Goal: Task Accomplishment & Management: Manage account settings

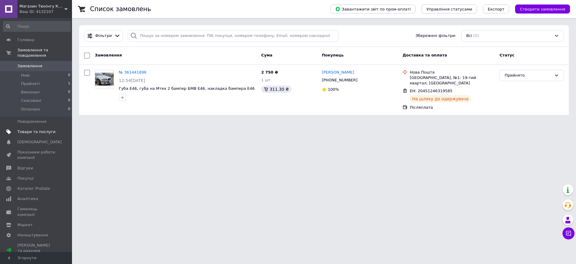
click at [38, 129] on span "Товари та послуги" at bounding box center [36, 131] width 38 height 5
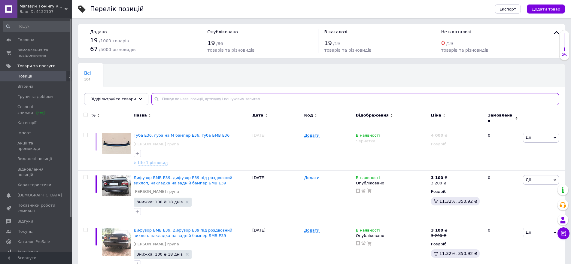
click at [235, 98] on input "text" at bounding box center [354, 99] width 407 height 12
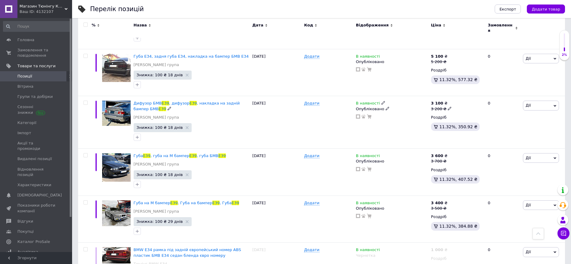
scroll to position [1201, 0]
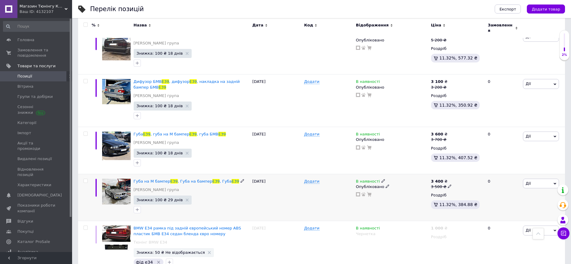
type input "е39"
click at [122, 179] on img at bounding box center [116, 192] width 29 height 26
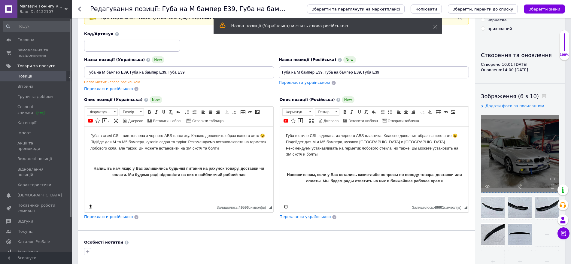
scroll to position [75, 0]
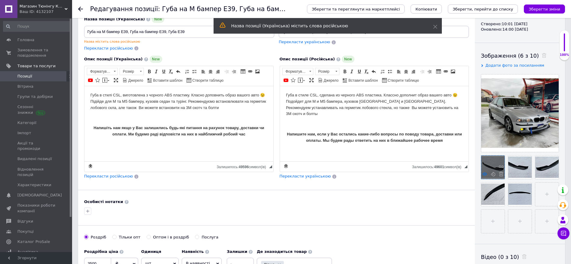
click at [485, 175] on use at bounding box center [484, 173] width 5 height 3
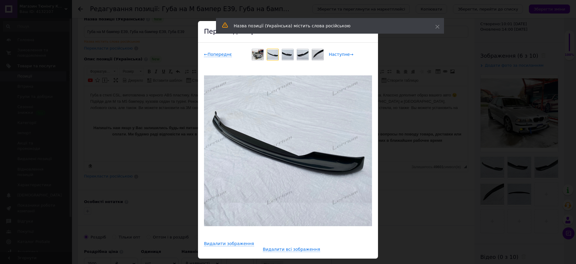
click at [341, 57] on span "Наступне →" at bounding box center [341, 54] width 25 height 5
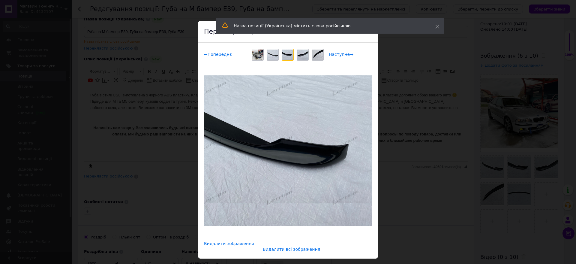
click at [341, 56] on span "Наступне →" at bounding box center [341, 54] width 25 height 5
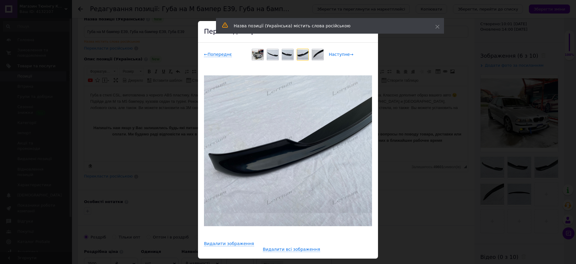
click at [341, 56] on span "Наступне →" at bounding box center [341, 54] width 25 height 5
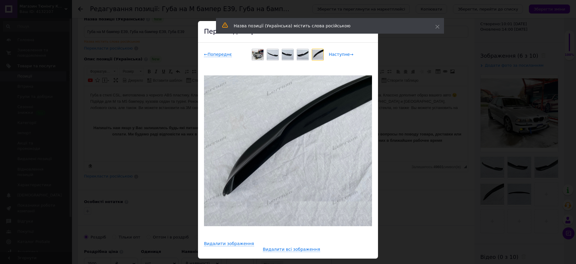
click at [341, 56] on span "Наступне →" at bounding box center [341, 54] width 25 height 5
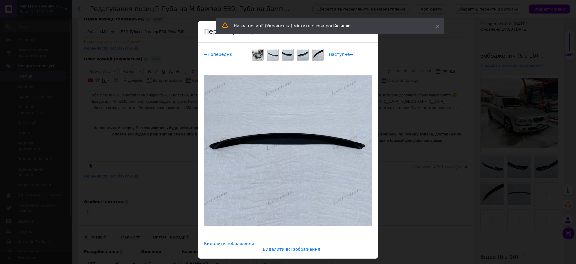
click at [341, 56] on span "Наступне →" at bounding box center [341, 54] width 25 height 5
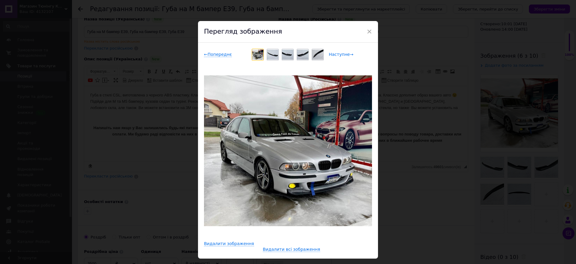
click at [341, 56] on span "Наступне →" at bounding box center [341, 54] width 25 height 5
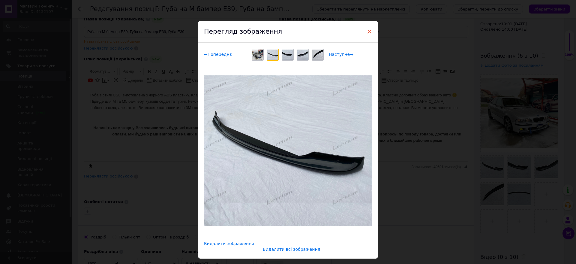
click at [368, 30] on span "×" at bounding box center [369, 31] width 5 height 10
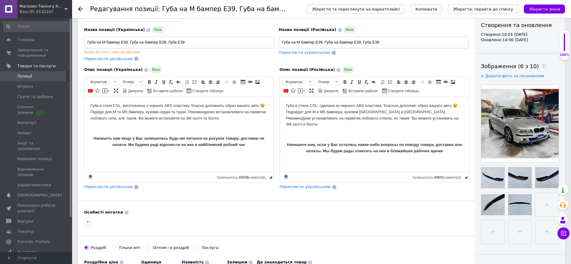
scroll to position [0, 0]
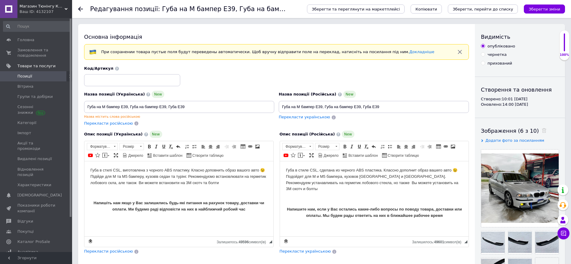
click at [82, 8] on icon at bounding box center [80, 9] width 5 height 5
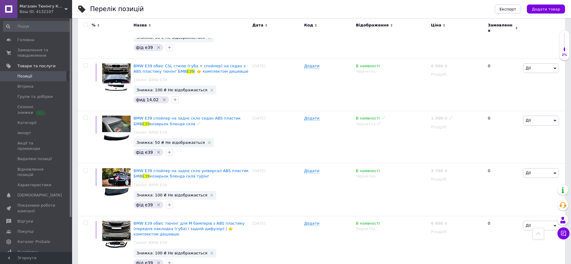
scroll to position [1226, 0]
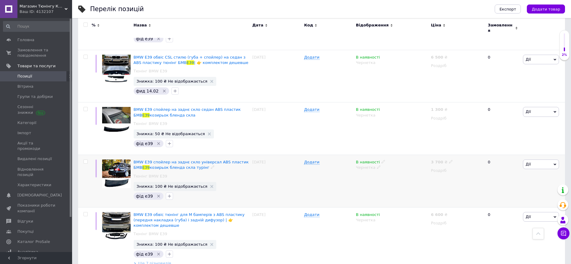
click at [121, 159] on img at bounding box center [116, 173] width 29 height 29
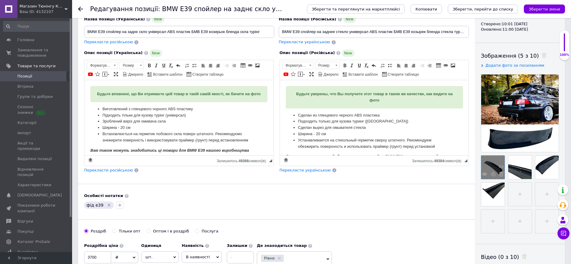
scroll to position [38, 0]
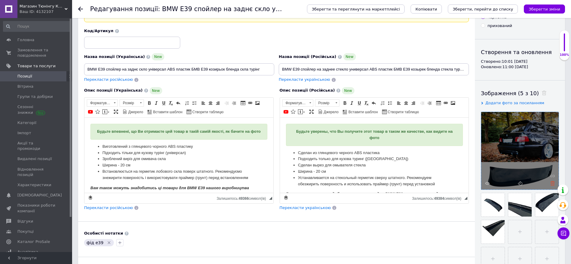
click at [555, 183] on icon at bounding box center [552, 183] width 5 height 5
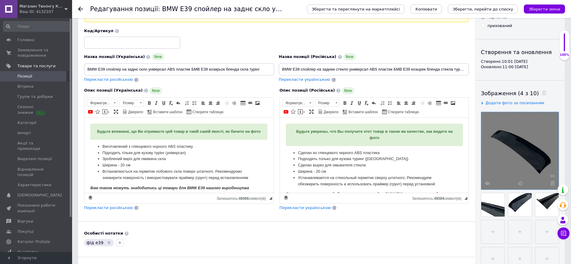
click at [553, 184] on icon at bounding box center [552, 183] width 5 height 5
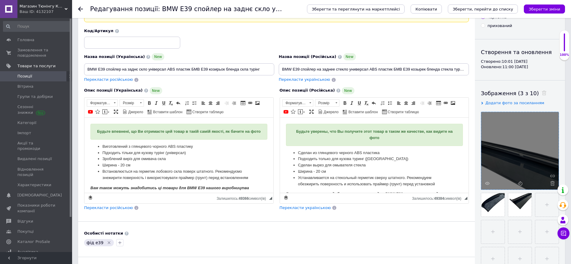
click at [552, 184] on icon at bounding box center [552, 183] width 5 height 5
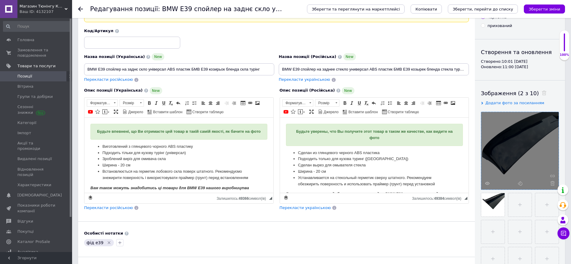
click at [552, 184] on icon at bounding box center [552, 183] width 5 height 5
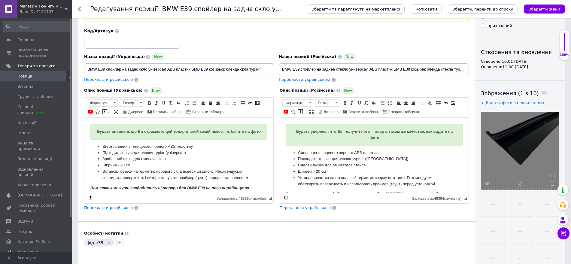
click at [552, 183] on icon at bounding box center [552, 183] width 5 height 5
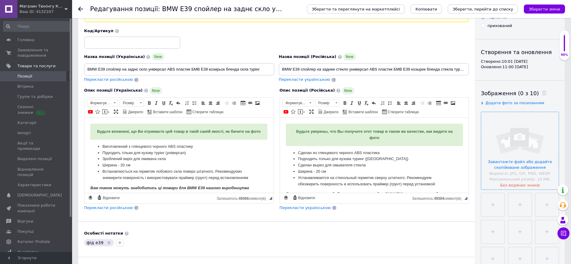
click at [530, 169] on input "file" at bounding box center [519, 150] width 77 height 77
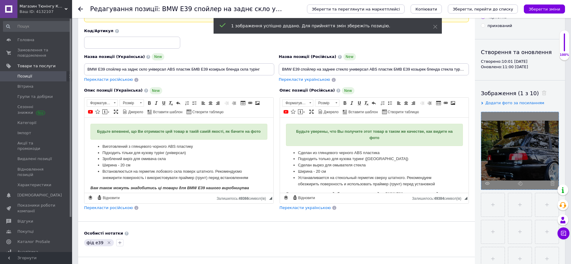
click at [493, 204] on input "file" at bounding box center [492, 204] width 23 height 23
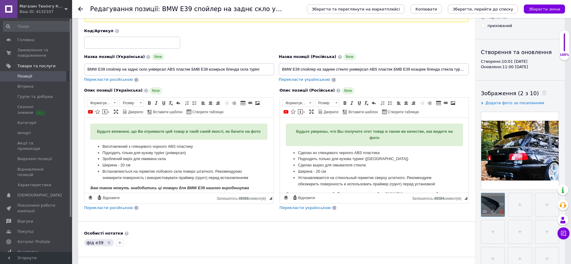
click at [501, 213] on span at bounding box center [500, 212] width 8 height 6
click at [494, 204] on input "file" at bounding box center [492, 204] width 23 height 23
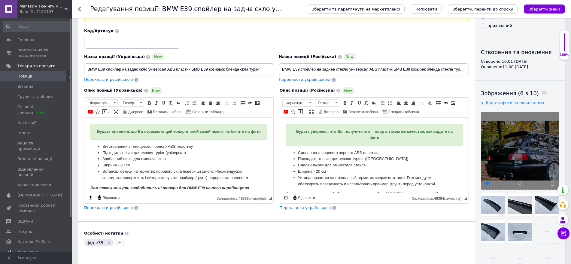
click at [488, 184] on use at bounding box center [487, 183] width 5 height 3
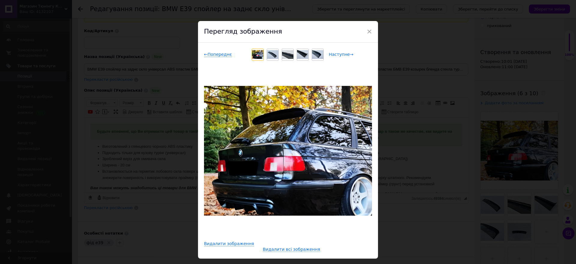
click at [338, 54] on span "Наступне →" at bounding box center [341, 54] width 25 height 5
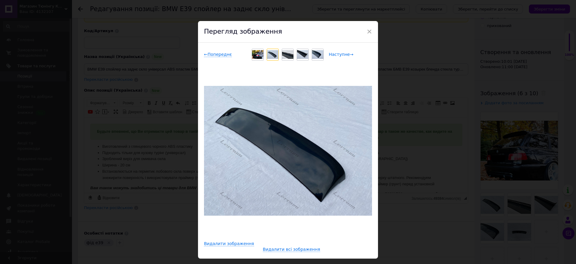
click at [338, 54] on span "Наступне →" at bounding box center [341, 54] width 25 height 5
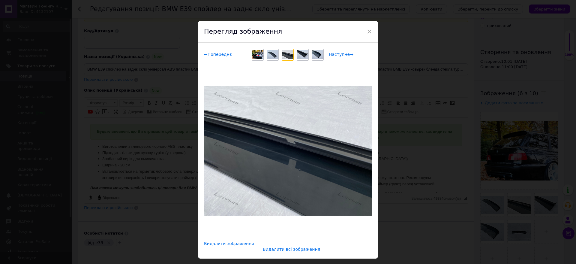
click at [213, 53] on span "← Попереднє" at bounding box center [218, 54] width 28 height 5
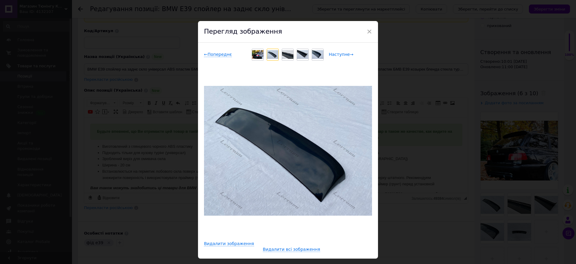
click at [340, 54] on span "Наступне →" at bounding box center [341, 54] width 25 height 5
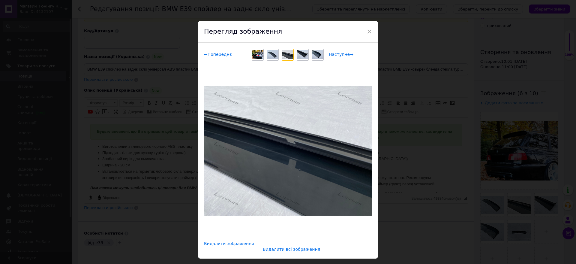
click at [340, 54] on span "Наступне →" at bounding box center [341, 54] width 25 height 5
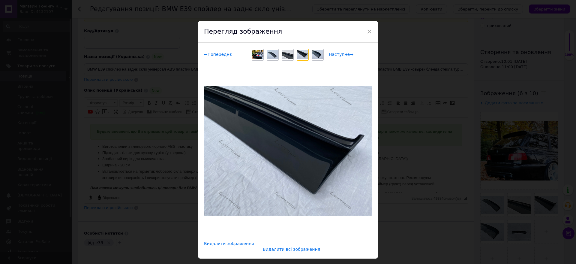
click at [340, 54] on span "Наступне →" at bounding box center [341, 54] width 25 height 5
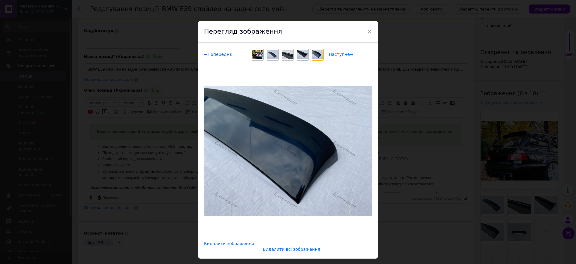
click at [340, 54] on span "Наступне →" at bounding box center [341, 54] width 25 height 5
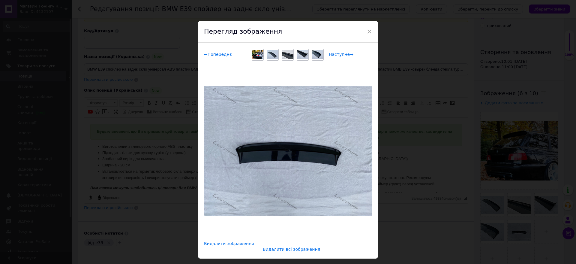
click at [340, 54] on span "Наступне →" at bounding box center [341, 54] width 25 height 5
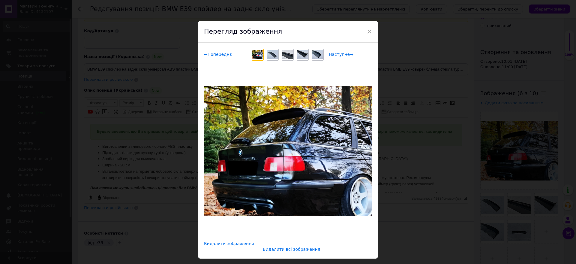
click at [340, 54] on span "Наступне →" at bounding box center [341, 54] width 25 height 5
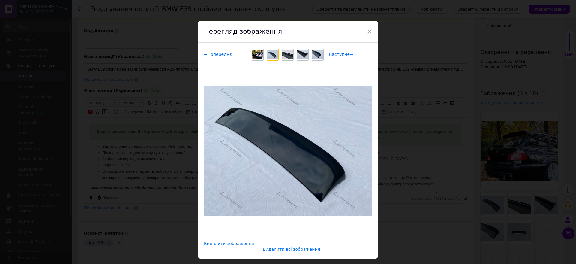
click at [340, 54] on span "Наступне →" at bounding box center [341, 54] width 25 height 5
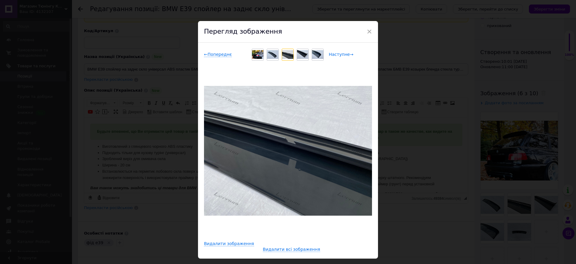
click at [340, 54] on span "Наступне →" at bounding box center [341, 54] width 25 height 5
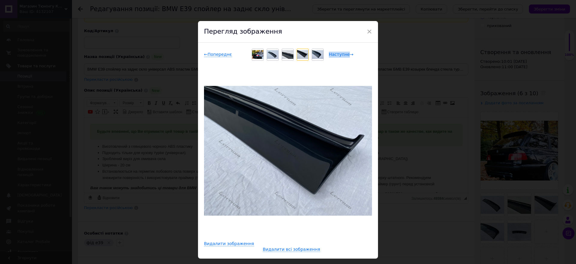
click at [340, 54] on span "Наступне →" at bounding box center [341, 54] width 25 height 5
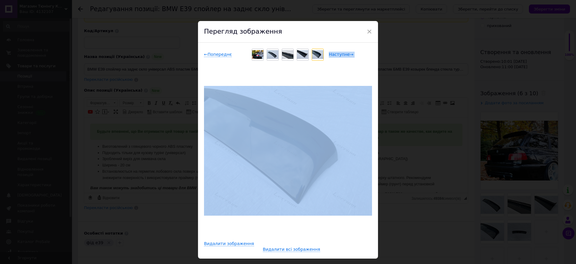
click at [340, 54] on span "Наступне →" at bounding box center [341, 54] width 25 height 5
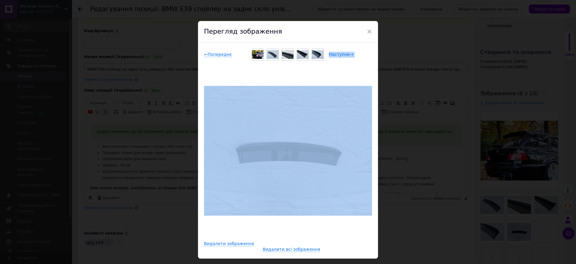
click at [340, 54] on span "Наступне →" at bounding box center [341, 54] width 25 height 5
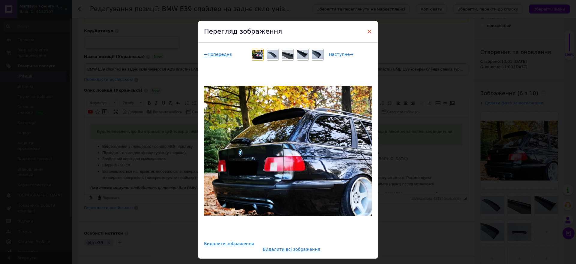
click at [369, 32] on span "×" at bounding box center [369, 31] width 5 height 10
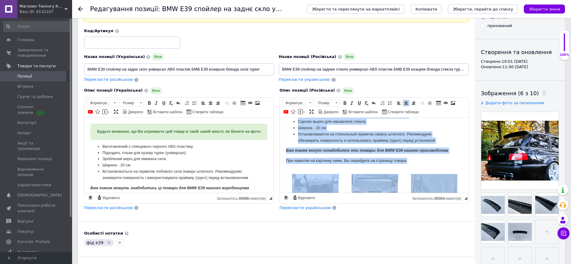
scroll to position [182, 0]
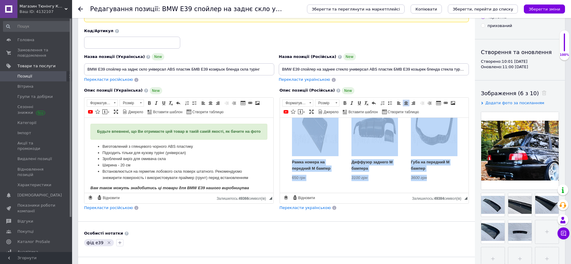
drag, startPoint x: 286, startPoint y: 126, endPoint x: 459, endPoint y: 198, distance: 186.8
click at [459, 192] on html "Будьте уверены, что Вы получите этот товар в таком же качестве, как видите на ф…" at bounding box center [374, 63] width 189 height 257
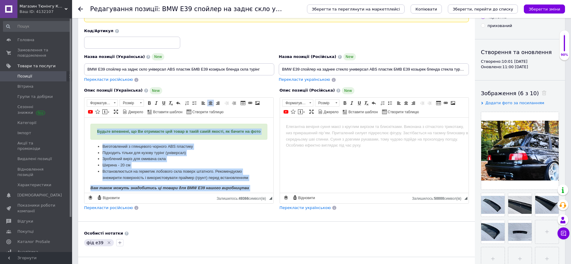
scroll to position [192, 0]
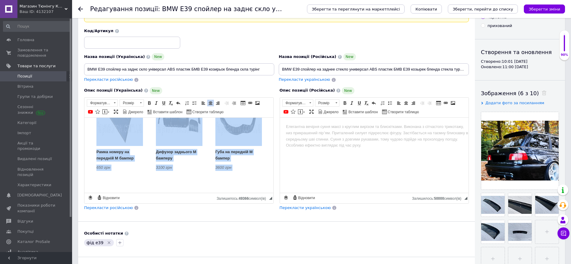
drag, startPoint x: 92, startPoint y: 131, endPoint x: 363, endPoint y: 354, distance: 351.0
click at [273, 192] on html "Будьте впевнені, що Ви отримаєте цей товар в такій самій якості, як бачите на ф…" at bounding box center [178, 62] width 189 height 261
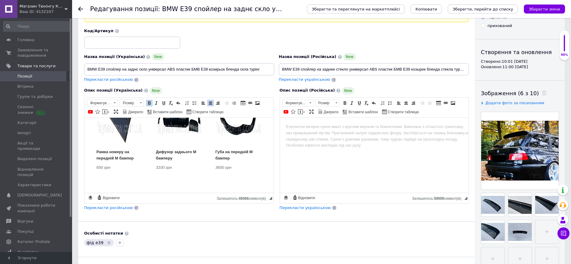
scroll to position [0, 0]
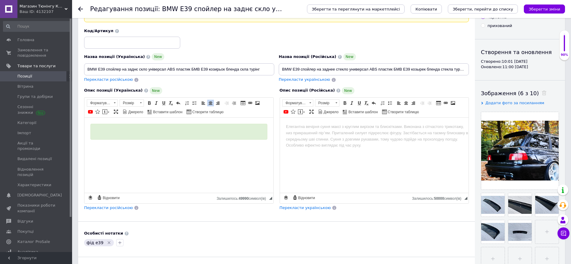
click at [208, 127] on div "Редактор, 59135E5E-3DEC-46D3-850D-A8DE9BDC1ED9" at bounding box center [178, 131] width 177 height 16
click at [211, 135] on div "Редактор, 59135E5E-3DEC-46D3-850D-A8DE9BDC1ED9" at bounding box center [178, 131] width 177 height 16
click at [211, 152] on html at bounding box center [178, 136] width 189 height 38
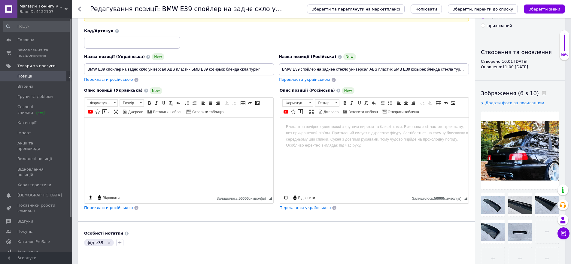
click at [268, 239] on div "фід е39" at bounding box center [276, 243] width 387 height 10
click at [180, 136] on html at bounding box center [178, 126] width 189 height 18
click at [187, 227] on div "Основна інформація При сохранении товара пустые поля будут переведены автоматич…" at bounding box center [276, 163] width 397 height 354
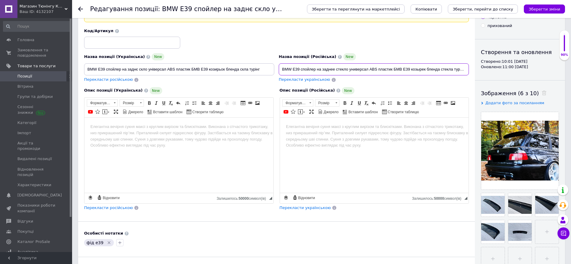
click at [461, 70] on input "BMW E39 спойлер на заднее стекло универсал ABS пластик БМВ Е39 козырек бленда с…" at bounding box center [374, 69] width 190 height 12
click at [462, 69] on input "BMW E39 спойлер на заднее стекло универсал ABS пластик БМВ Е39 козырек бленда с…" at bounding box center [374, 69] width 190 height 12
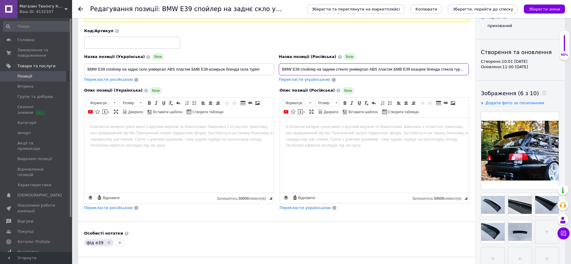
click at [462, 69] on input "BMW E39 спойлер на заднее стекло универсал ABS пластик БМВ Е39 козырек бленда с…" at bounding box center [374, 69] width 190 height 12
paste input "бленда е39 - 40"
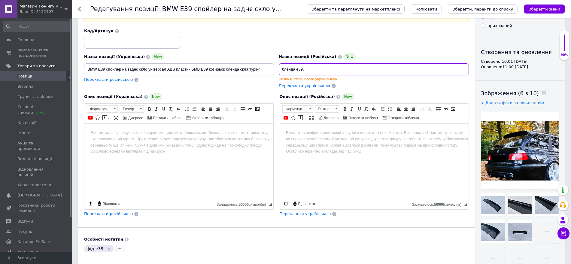
paste input "козырек на заднее стекло бмв е39"
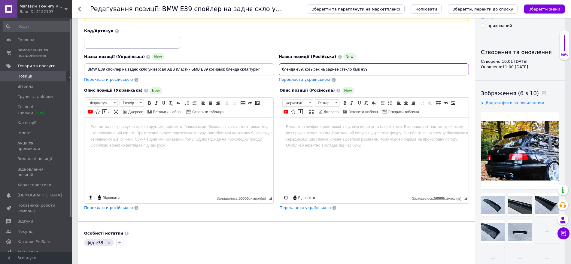
paste input "бмв е39 универсал тюнинг"
click at [298, 69] on input "бленда е39, козырек на заднее стекло бмв е39, бмв е39 универсал тюнинг" at bounding box center [374, 69] width 190 height 12
click at [364, 68] on input "Бленда Е39, [PERSON_NAME] на заднее стекло бмв е39, бмв е39 универсал тюнинг" at bounding box center [374, 69] width 190 height 12
click at [428, 69] on input "Бленда Е39, [PERSON_NAME] на заднее стекло бмв Е39, бмв Е39 универсал тюнинг" at bounding box center [374, 69] width 190 height 12
type input "Бленда Е39, [PERSON_NAME] на заднее стекло бмв Е39, бмв Е39 универсал тюнинг"
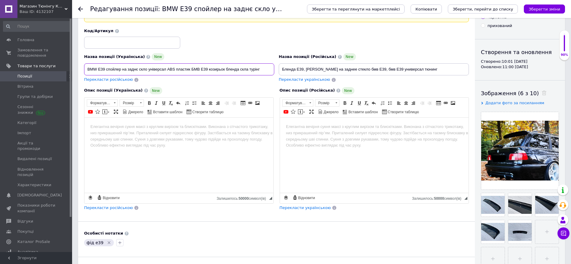
click at [263, 68] on input "BMW E39 спойлер на заднє скло універсал ABS пластик БМВ Е39 козирьок бленда скл…" at bounding box center [179, 69] width 190 height 12
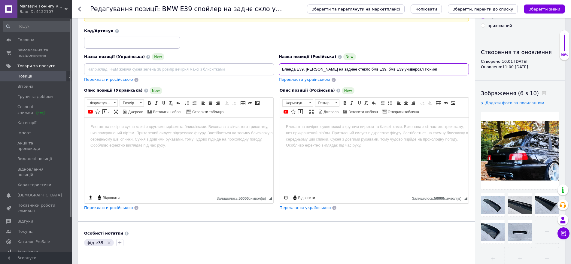
drag, startPoint x: 283, startPoint y: 69, endPoint x: 461, endPoint y: 68, distance: 178.0
click at [461, 68] on input "Бленда Е39, [PERSON_NAME] на заднее стекло бмв Е39, бмв Е39 универсал тюнинг" at bounding box center [374, 69] width 190 height 12
click at [446, 70] on input "Бленда Е39, [PERSON_NAME] на заднее стекло бмв Е39, бмв Е39 универсал тюнинг" at bounding box center [374, 69] width 190 height 12
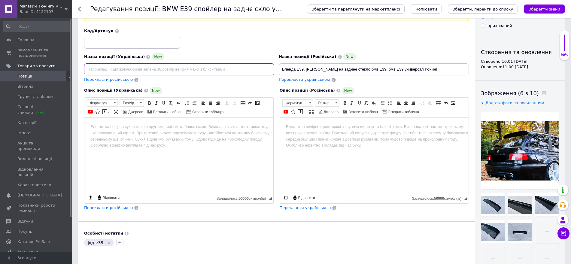
click at [154, 68] on input at bounding box center [179, 69] width 190 height 12
paste input "Бленда Е39, [PERSON_NAME] на заднє скло бмв Е39, бмв Е39 універсал тюнінг"
click at [224, 68] on input "Бленда Е39, [PERSON_NAME] на заднє скло бмв Е39, бмв Е39 універсал тюнінг" at bounding box center [179, 69] width 190 height 12
click at [225, 70] on input "Бленда Е39, [PERSON_NAME] на заднє скло бмв Е39, бмв Е39 універсал тюнінг" at bounding box center [179, 69] width 190 height 12
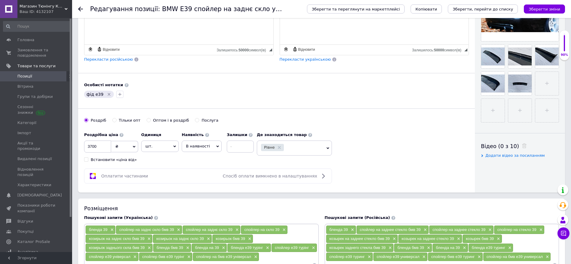
scroll to position [188, 0]
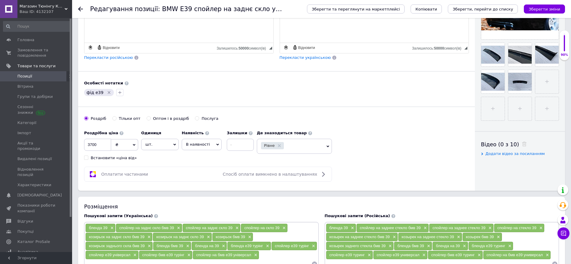
type input "Бленда Е39, [PERSON_NAME] на заднє скло бмв Е39, бмв Е39 універсал тюнінг"
click at [107, 93] on icon "Видалити мітку" at bounding box center [109, 92] width 5 height 5
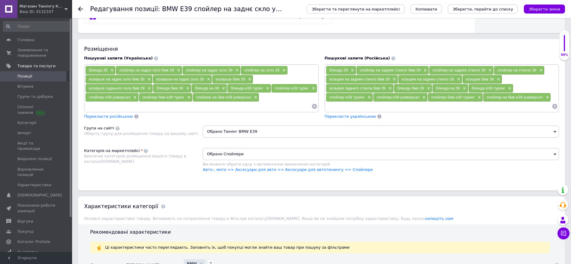
scroll to position [375, 0]
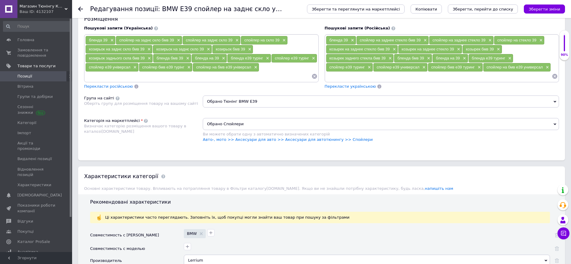
click at [340, 99] on span "Обрано Тюнінг BMW E39" at bounding box center [381, 101] width 356 height 12
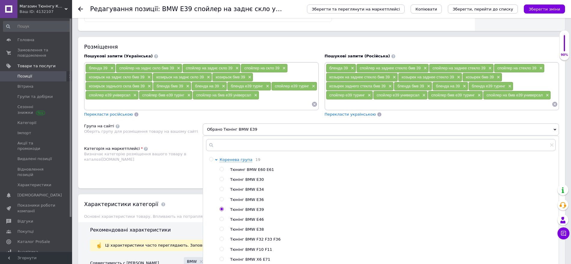
scroll to position [413, 0]
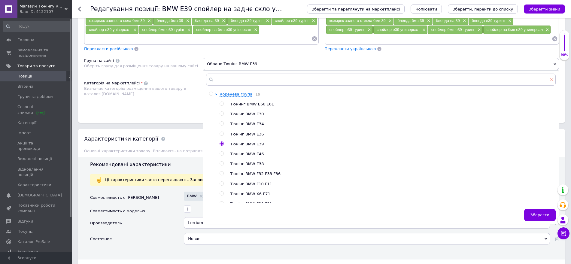
click at [550, 80] on icon at bounding box center [552, 80] width 4 height 4
click at [553, 66] on span "Обрано Тюнінг BMW E39" at bounding box center [381, 64] width 356 height 12
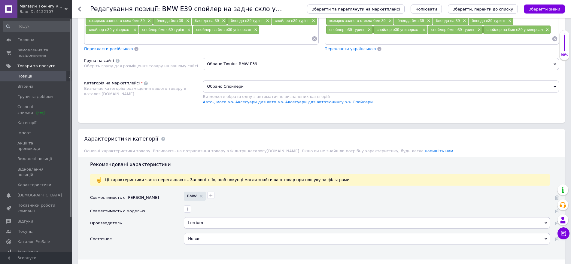
click at [266, 62] on span "Обрано Тюнінг BMW E39" at bounding box center [381, 64] width 356 height 12
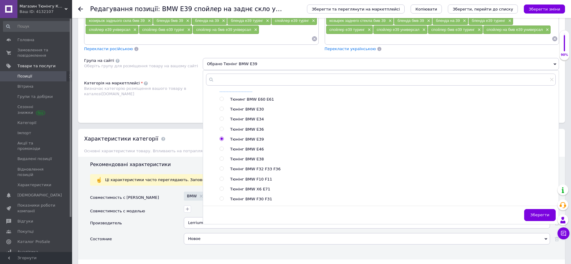
scroll to position [0, 0]
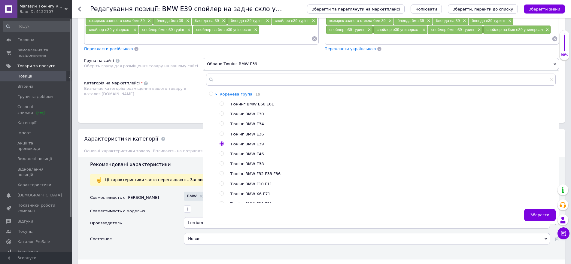
click at [235, 92] on span "Коренева група" at bounding box center [235, 94] width 33 height 5
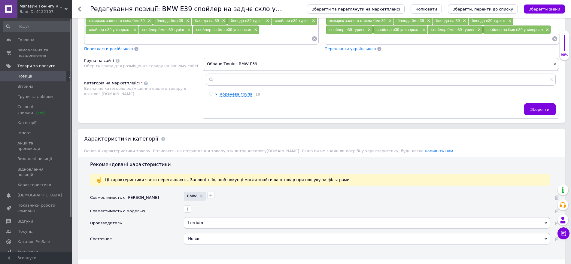
click at [210, 94] on input "radio" at bounding box center [211, 94] width 4 height 4
click at [143, 118] on div "Розміщення Пошукові запити (Українська) бленда 39 × спойлер на заднє скло бмв 3…" at bounding box center [321, 46] width 487 height 151
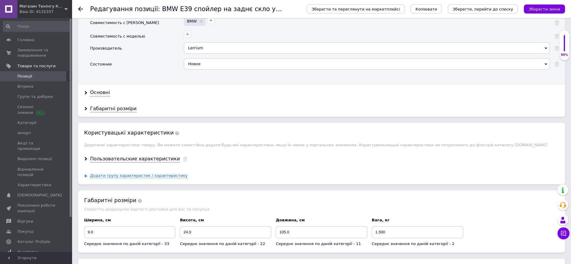
scroll to position [600, 0]
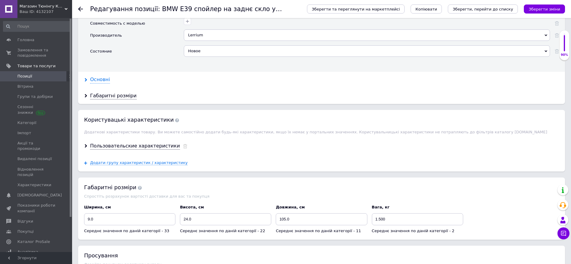
click at [93, 78] on div "Основні" at bounding box center [100, 79] width 20 height 7
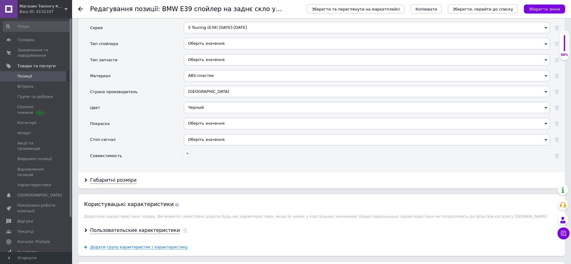
scroll to position [713, 0]
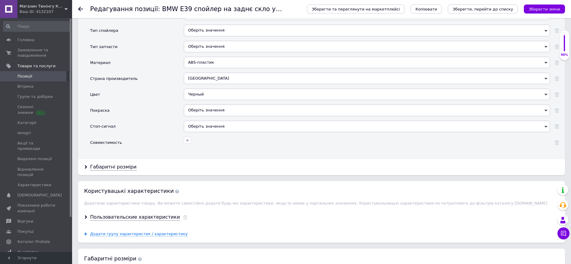
click at [208, 111] on div "Оберіть значення" at bounding box center [367, 109] width 366 height 11
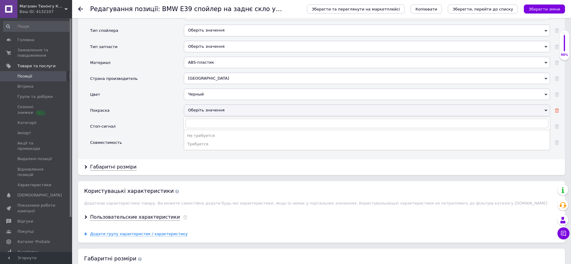
click at [556, 112] on use at bounding box center [557, 110] width 4 height 4
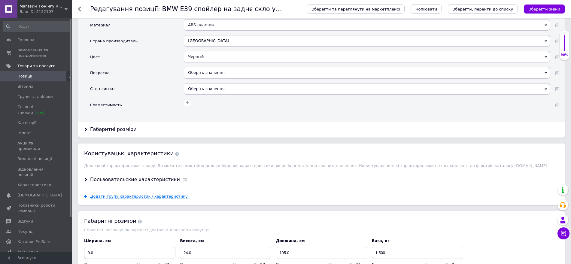
scroll to position [788, 0]
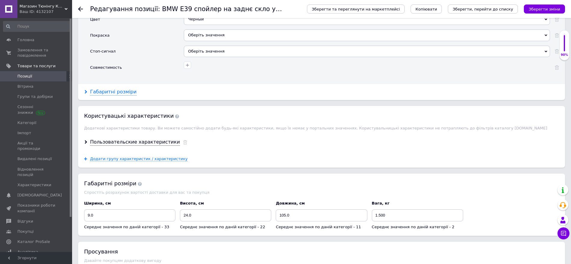
click at [116, 94] on div "Габаритні розміри" at bounding box center [113, 92] width 47 height 7
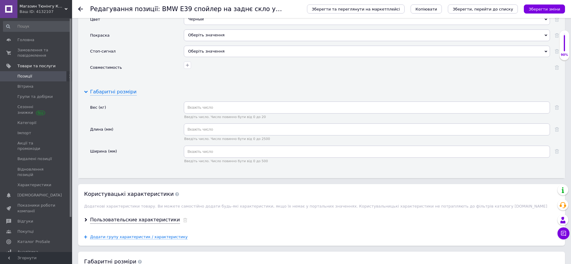
click at [116, 91] on div "Габаритні розміри" at bounding box center [113, 92] width 47 height 7
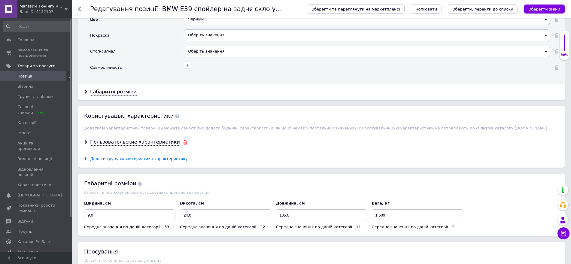
click at [183, 141] on icon at bounding box center [185, 142] width 5 height 4
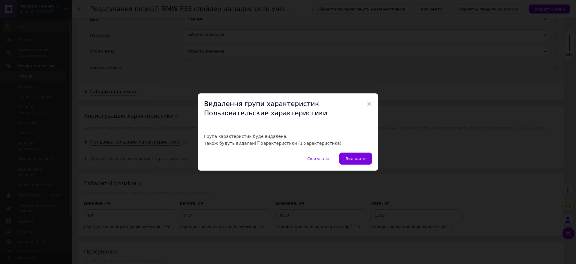
click at [347, 163] on button "Видалити" at bounding box center [356, 159] width 33 height 12
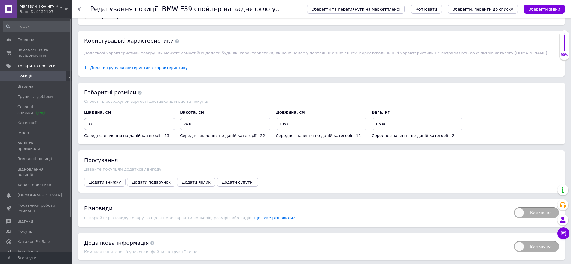
scroll to position [885, 0]
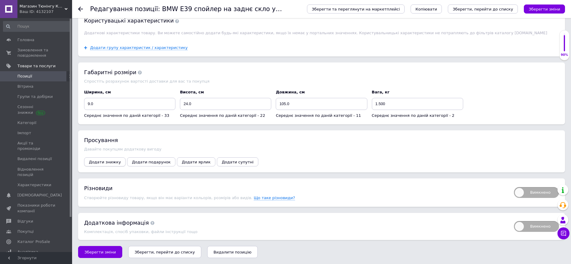
click at [106, 163] on span "Додати знижку" at bounding box center [105, 162] width 32 height 5
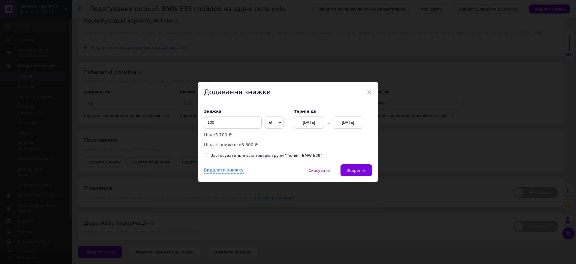
click at [355, 123] on div "[DATE]" at bounding box center [348, 122] width 30 height 12
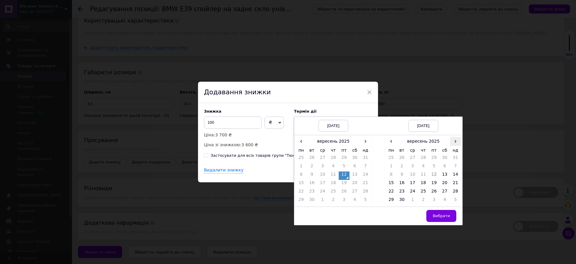
click at [457, 140] on span "›" at bounding box center [455, 141] width 11 height 9
click at [453, 167] on td "12" at bounding box center [455, 167] width 11 height 8
click at [447, 217] on span "Вибрати" at bounding box center [441, 215] width 17 height 5
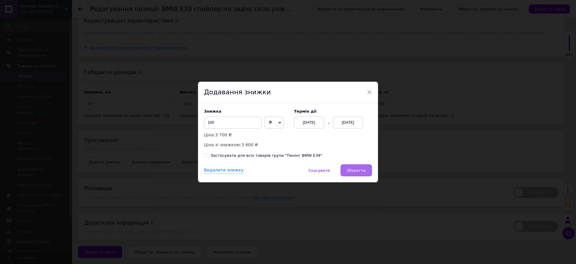
click at [364, 170] on span "Зберегти" at bounding box center [356, 170] width 19 height 5
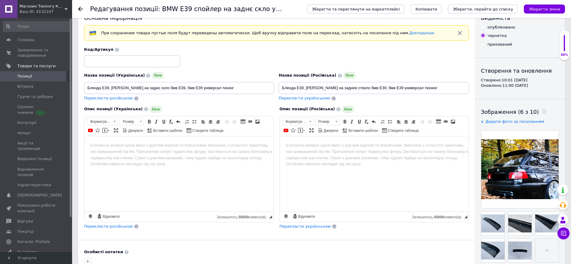
scroll to position [0, 0]
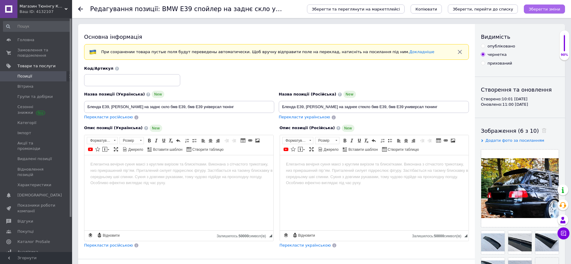
click at [546, 11] on icon "Зберегти зміни" at bounding box center [544, 9] width 32 height 5
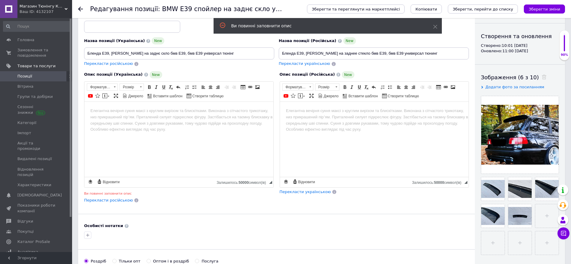
scroll to position [40, 0]
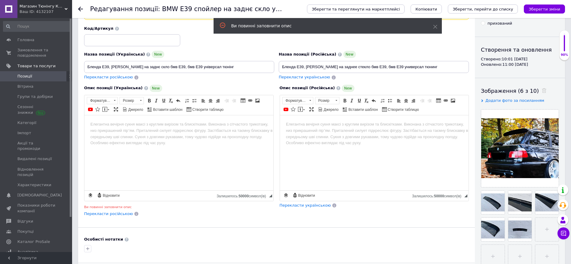
click at [143, 121] on html at bounding box center [178, 118] width 189 height 6
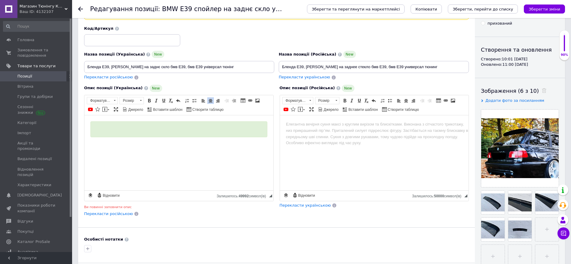
click at [369, 121] on html at bounding box center [374, 118] width 189 height 6
drag, startPoint x: 181, startPoint y: 176, endPoint x: 253, endPoint y: 142, distance: 79.4
click at [186, 143] on html at bounding box center [178, 129] width 189 height 28
click at [324, 133] on html at bounding box center [374, 124] width 189 height 18
click at [271, 126] on html at bounding box center [178, 129] width 189 height 28
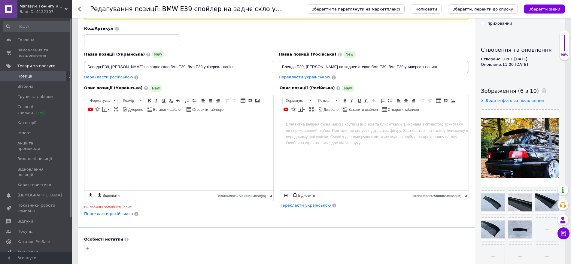
click at [150, 132] on html at bounding box center [178, 124] width 189 height 18
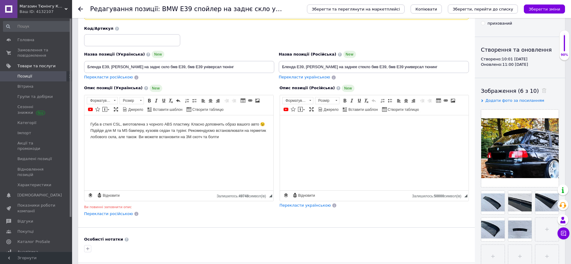
click at [329, 133] on html at bounding box center [374, 124] width 189 height 18
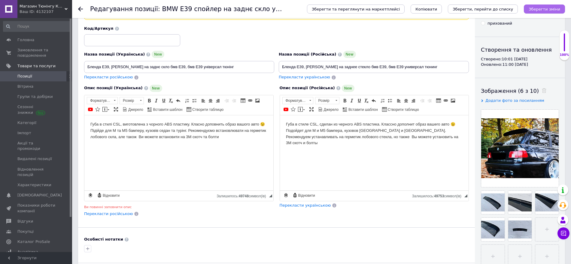
click at [546, 8] on icon "Зберегти зміни" at bounding box center [544, 9] width 32 height 5
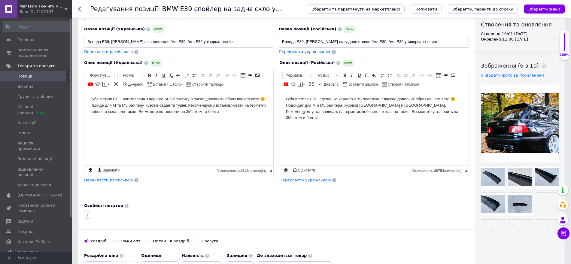
scroll to position [0, 0]
